Goal: Task Accomplishment & Management: Complete application form

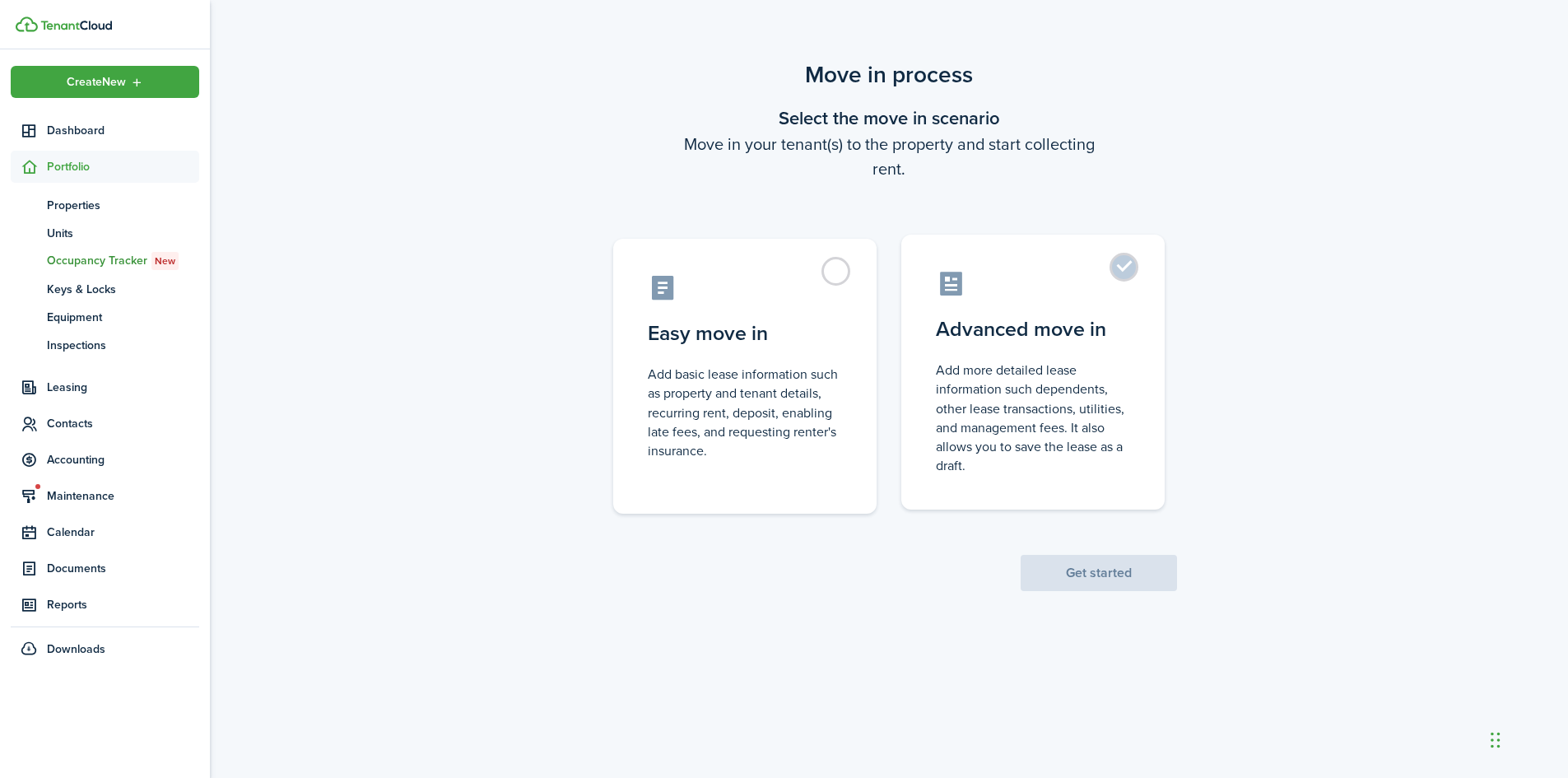
click at [1072, 319] on control-radio-card-title "Advanced move in" at bounding box center [1033, 329] width 195 height 29
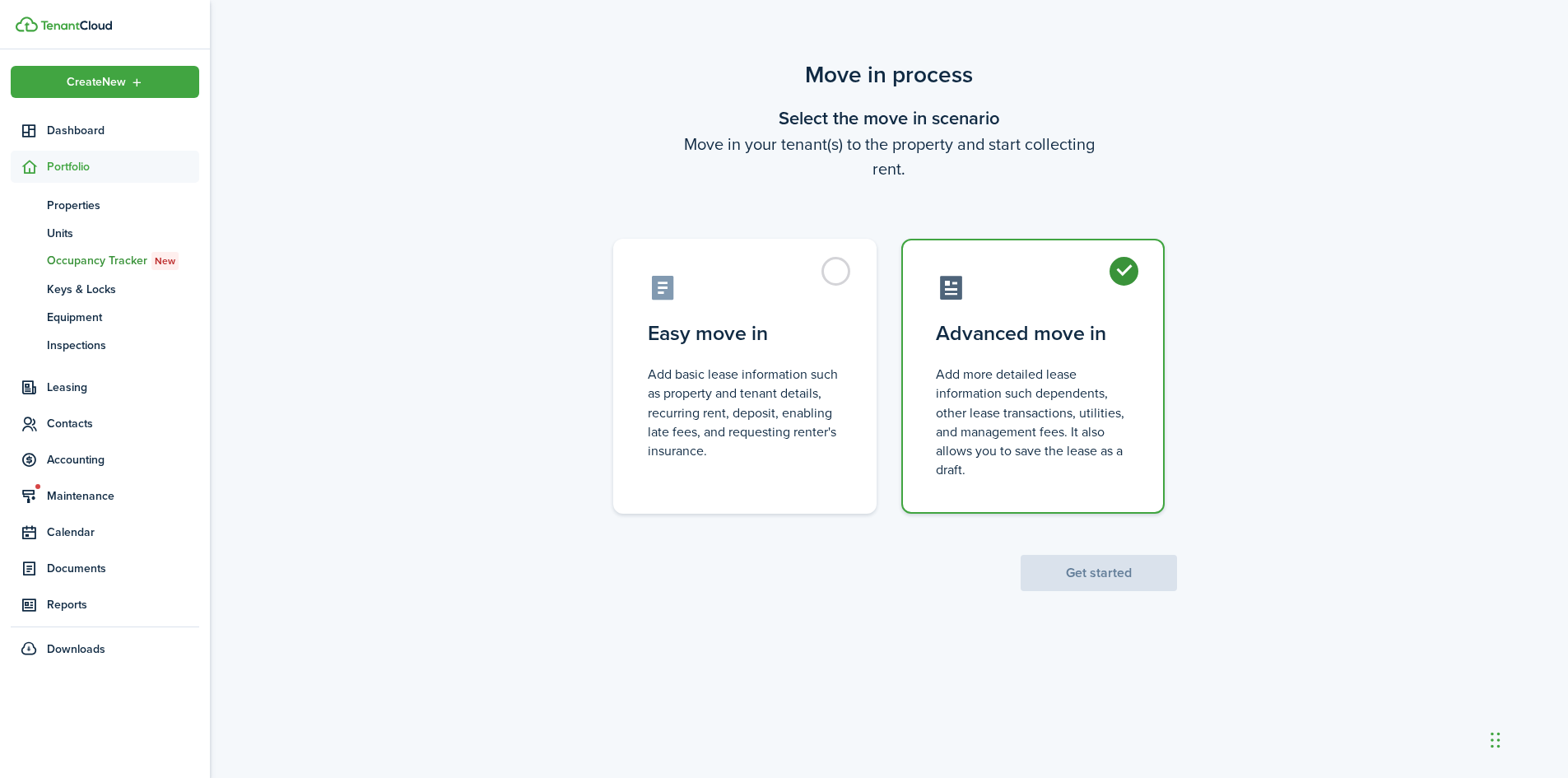
radio input "true"
click at [1107, 588] on button "Get started" at bounding box center [1099, 573] width 156 height 36
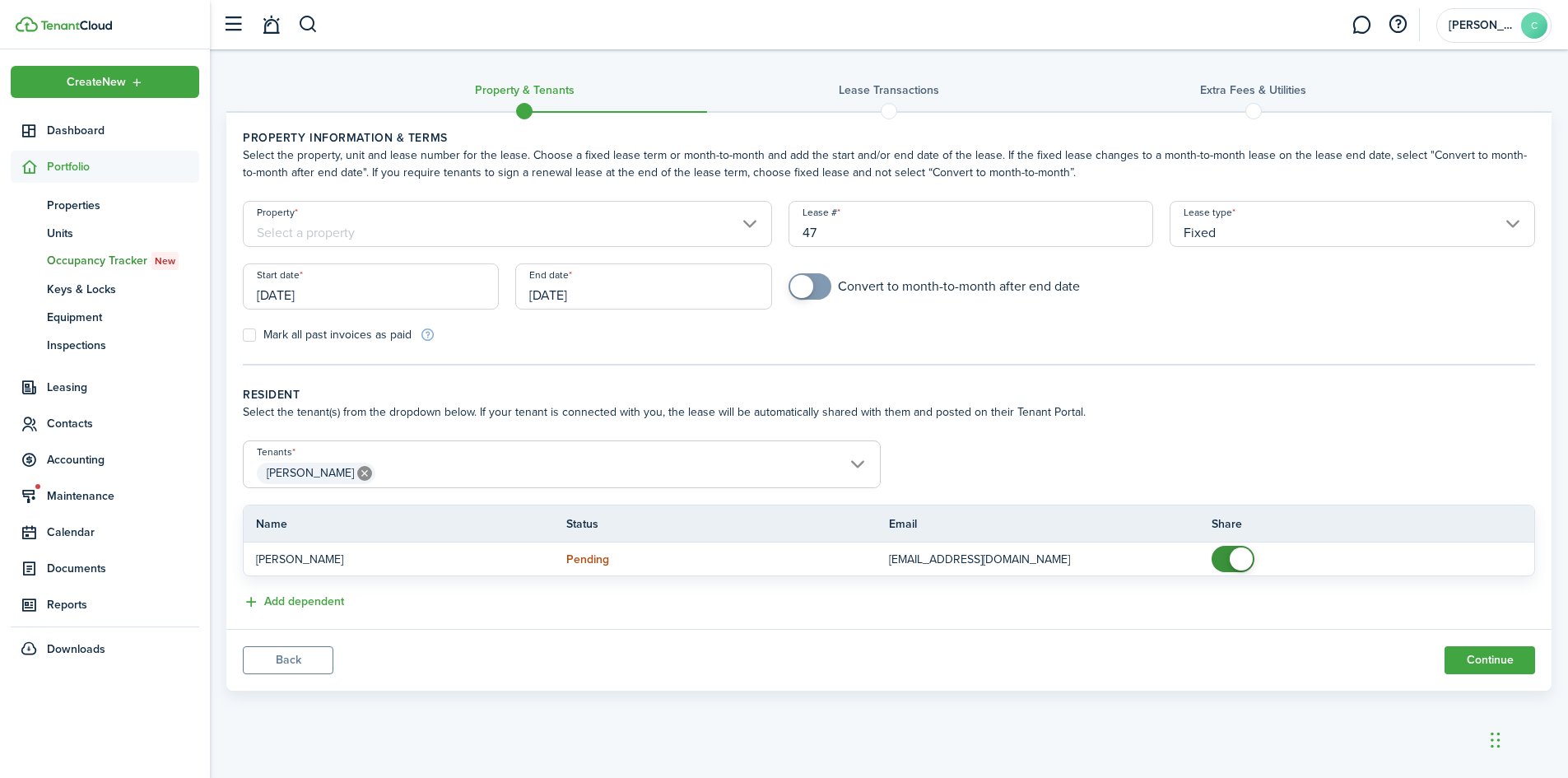
click at [585, 223] on input "Property" at bounding box center [507, 224] width 529 height 46
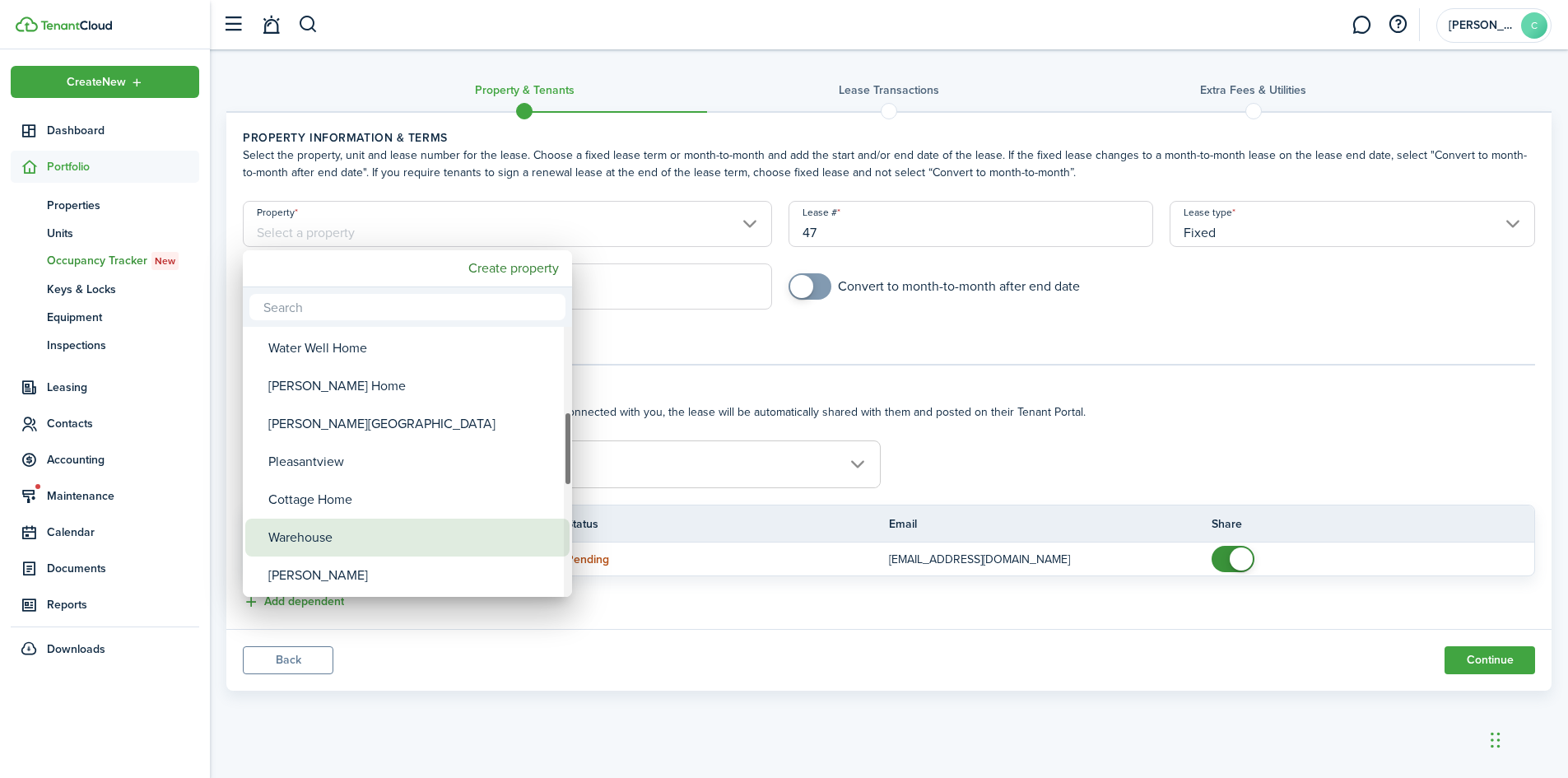
click at [375, 535] on div "Warehouse" at bounding box center [414, 537] width 291 height 38
type input "Warehouse"
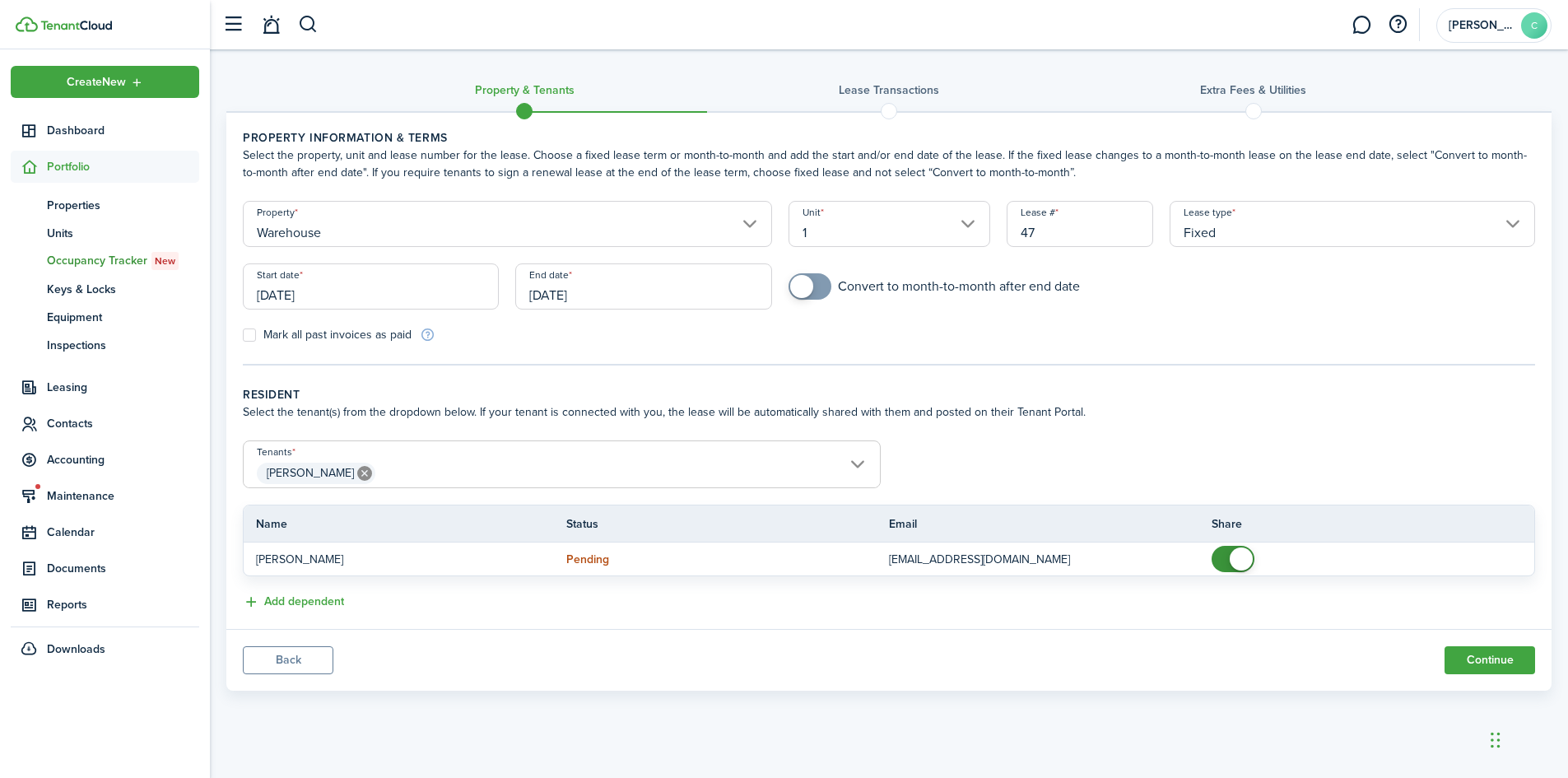
click at [358, 286] on input "[DATE]" at bounding box center [370, 287] width 256 height 46
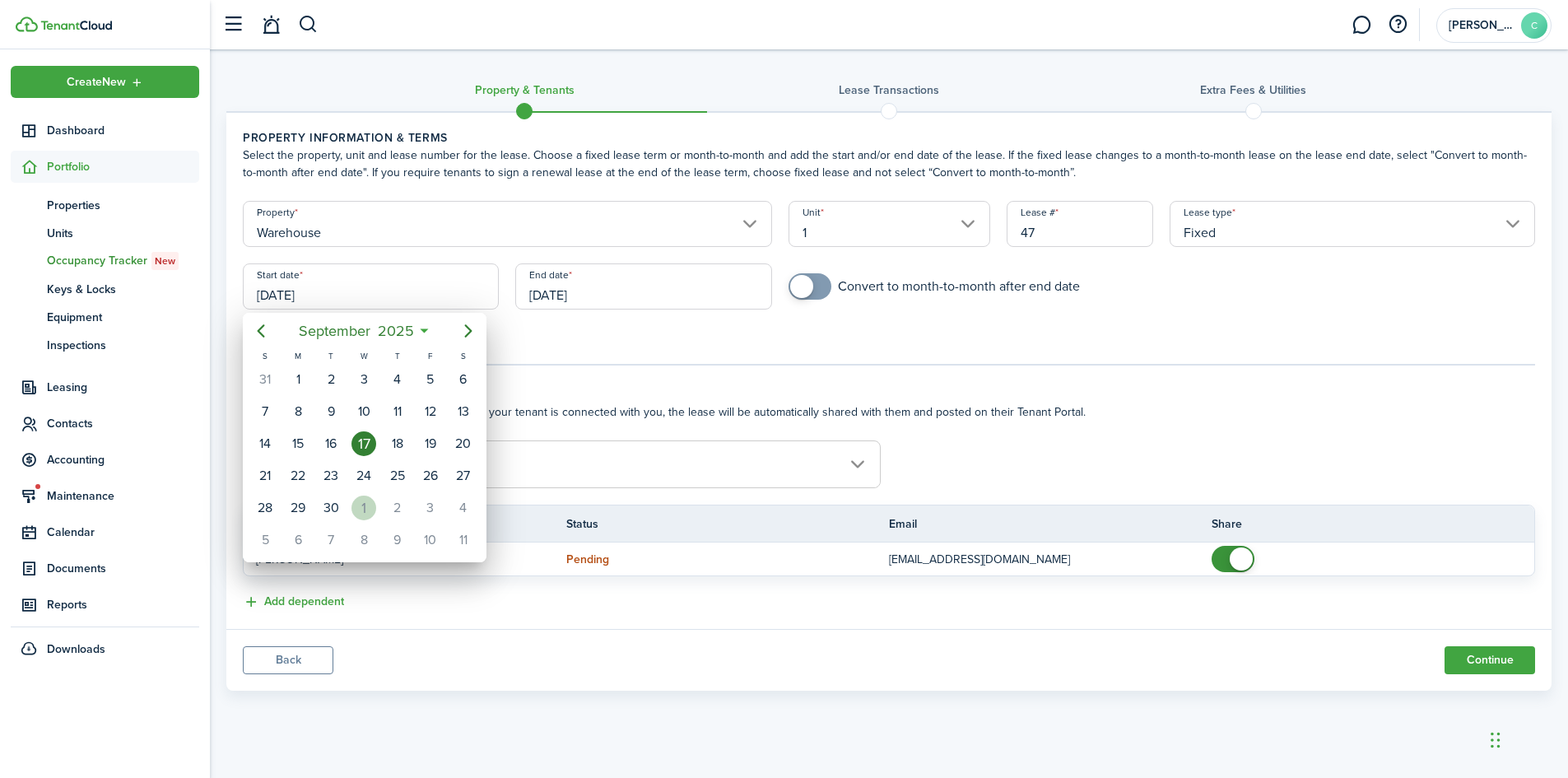
click at [364, 510] on div "1" at bounding box center [364, 508] width 25 height 25
type input "[DATE]"
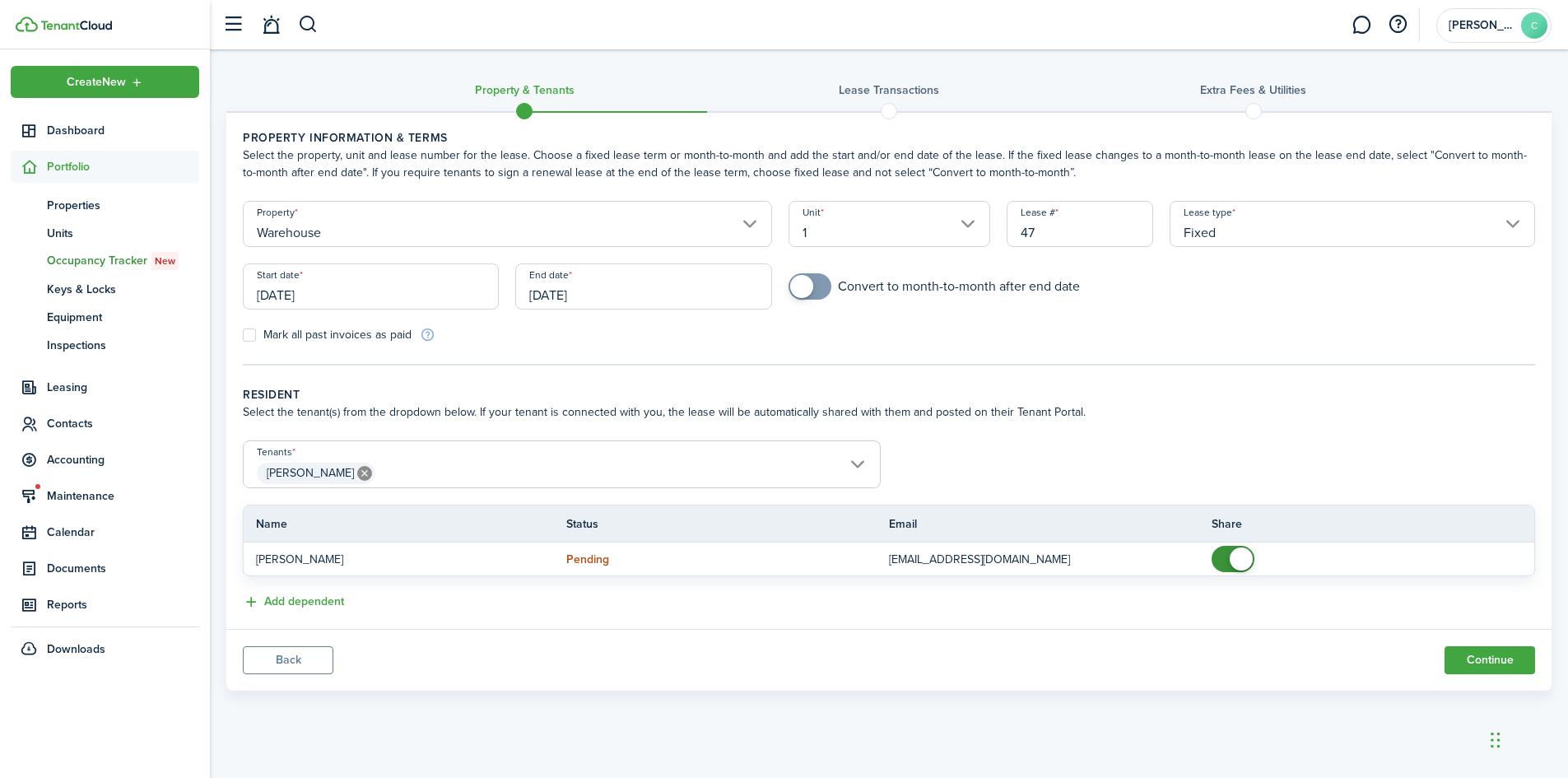
click at [640, 300] on input "[DATE]" at bounding box center [643, 287] width 256 height 46
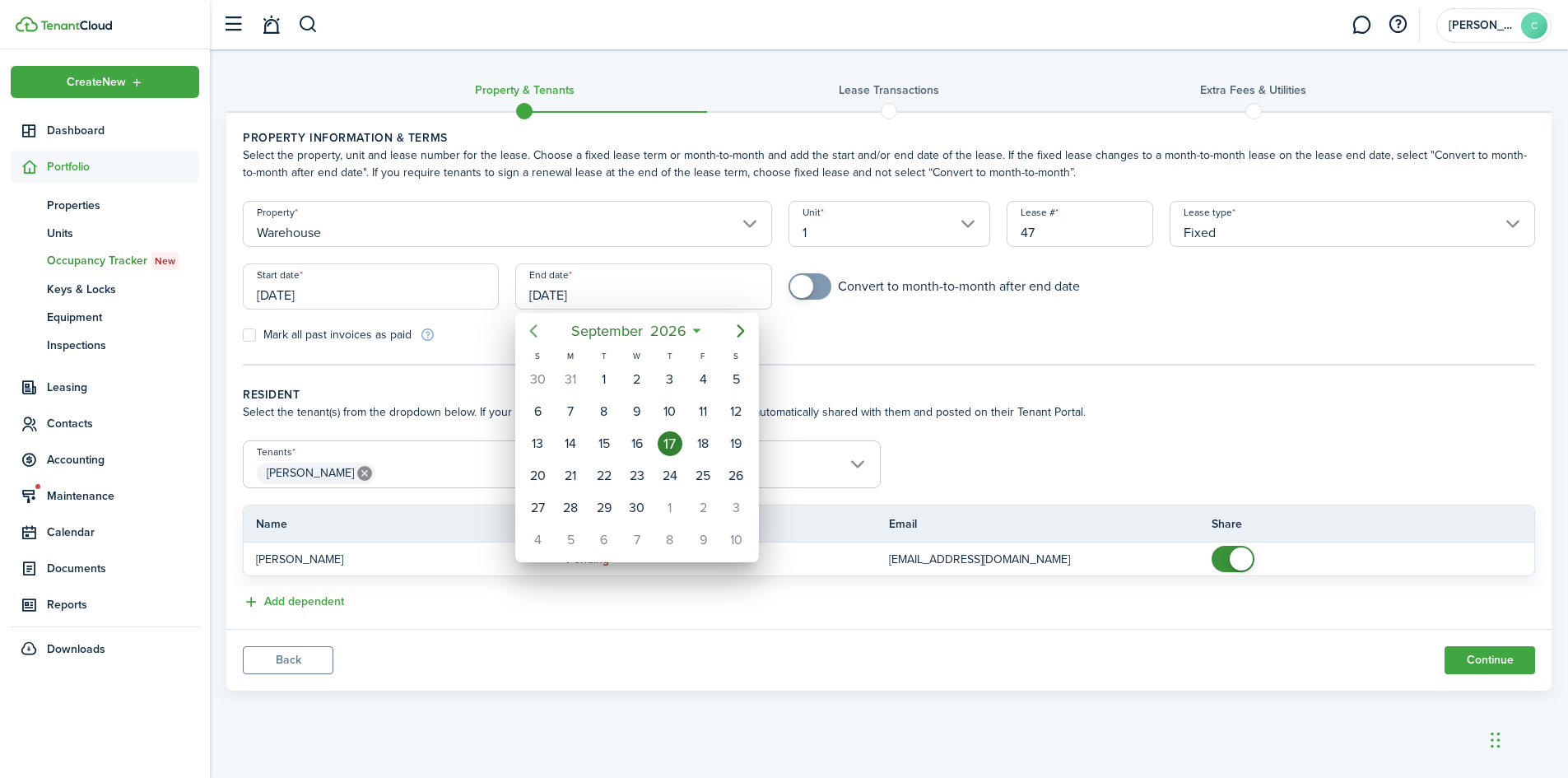
click at [536, 328] on icon "Previous page" at bounding box center [533, 330] width 20 height 20
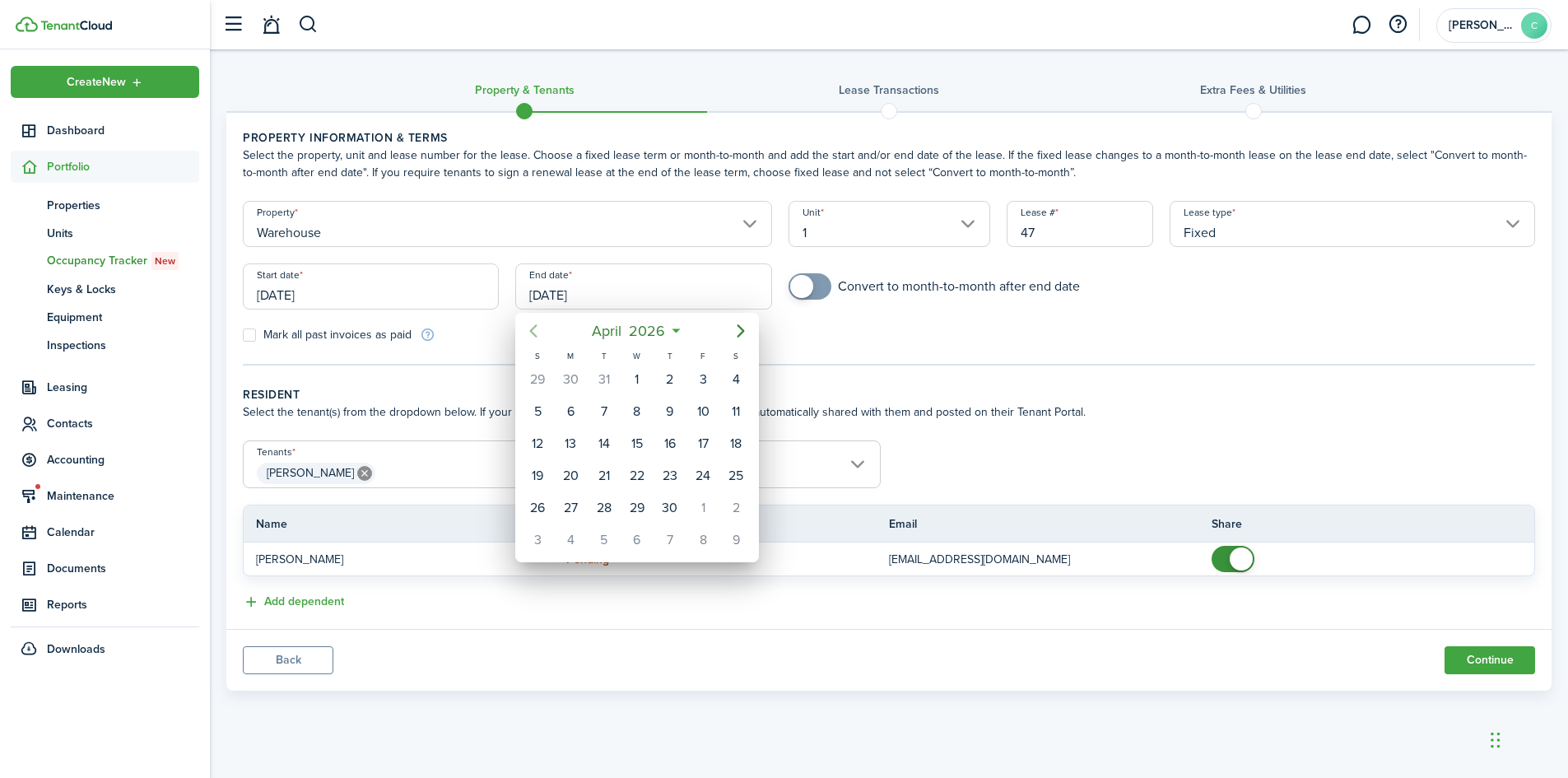
click at [529, 331] on icon "Previous page" at bounding box center [533, 330] width 20 height 20
click at [604, 504] on div "31" at bounding box center [604, 508] width 25 height 25
type input "[DATE]"
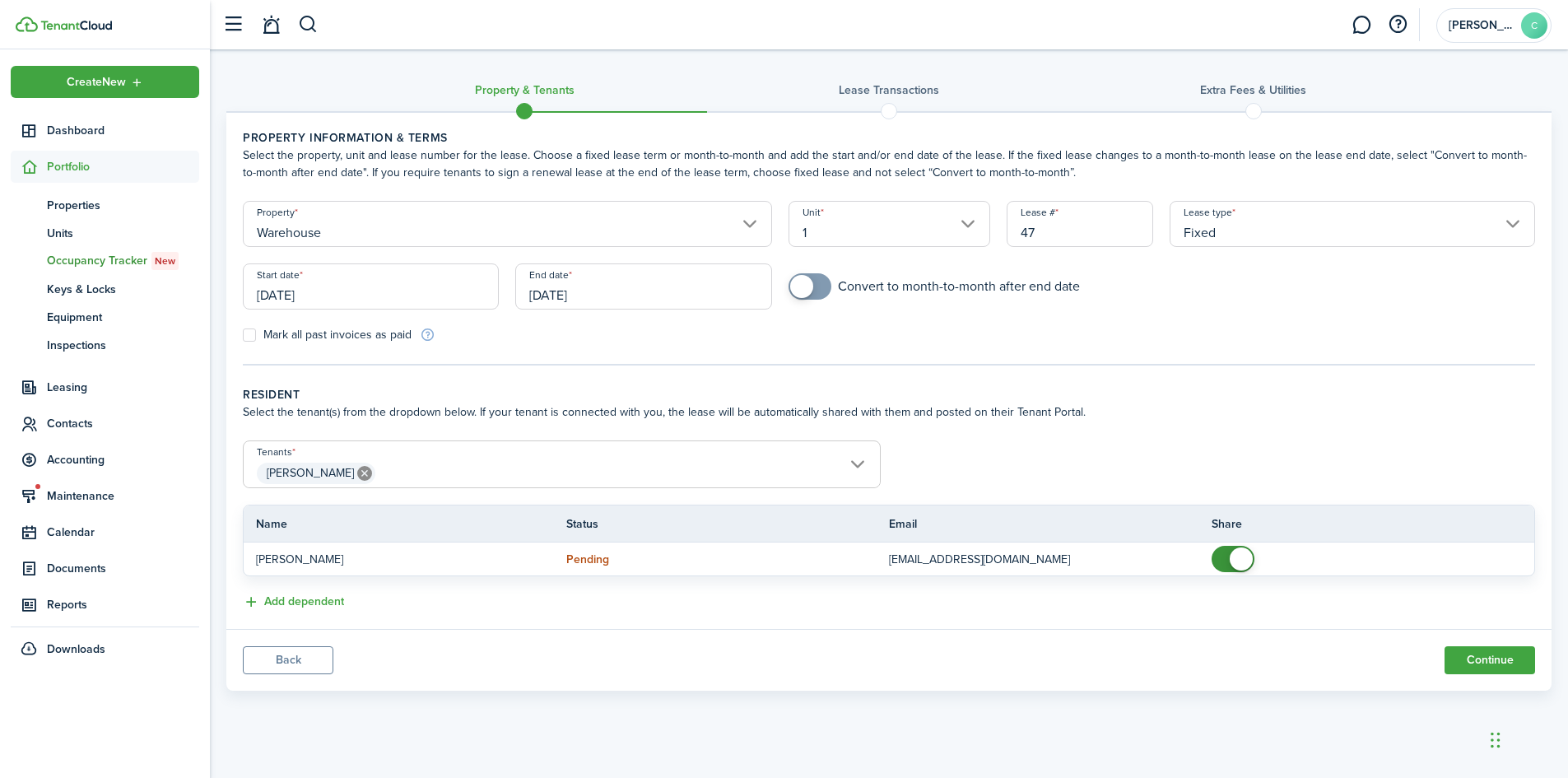
checkbox input "true"
click at [815, 288] on span at bounding box center [810, 287] width 17 height 27
